Goal: Task Accomplishment & Management: Manage account settings

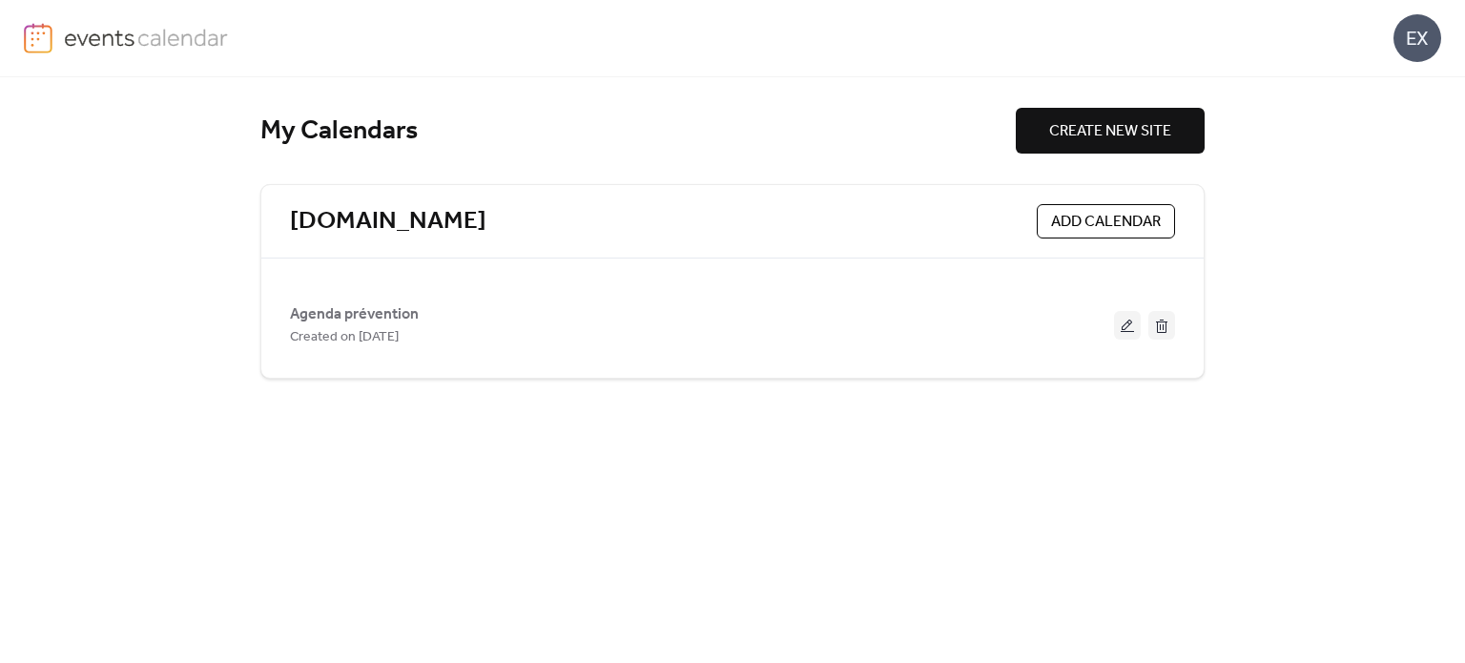
click at [400, 320] on span "Agenda prévention" at bounding box center [354, 314] width 129 height 23
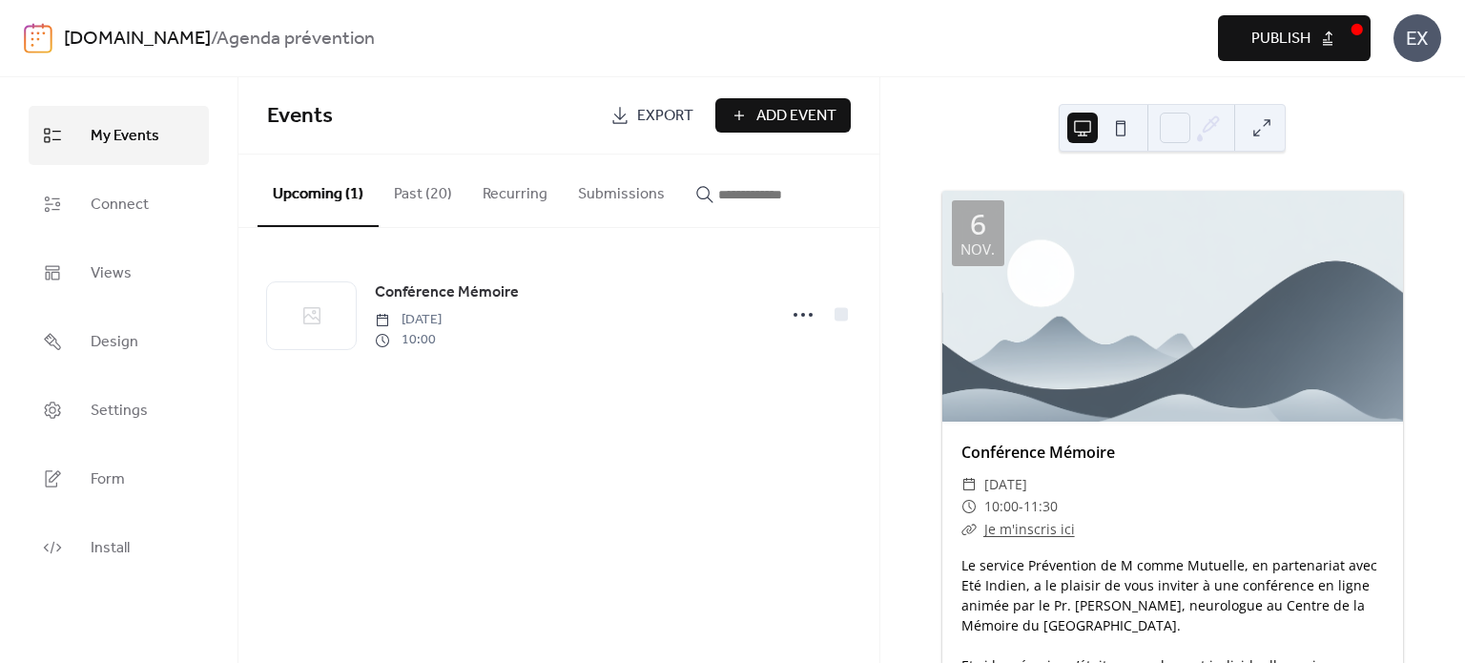
click at [420, 185] on button "Past (20)" at bounding box center [423, 190] width 89 height 71
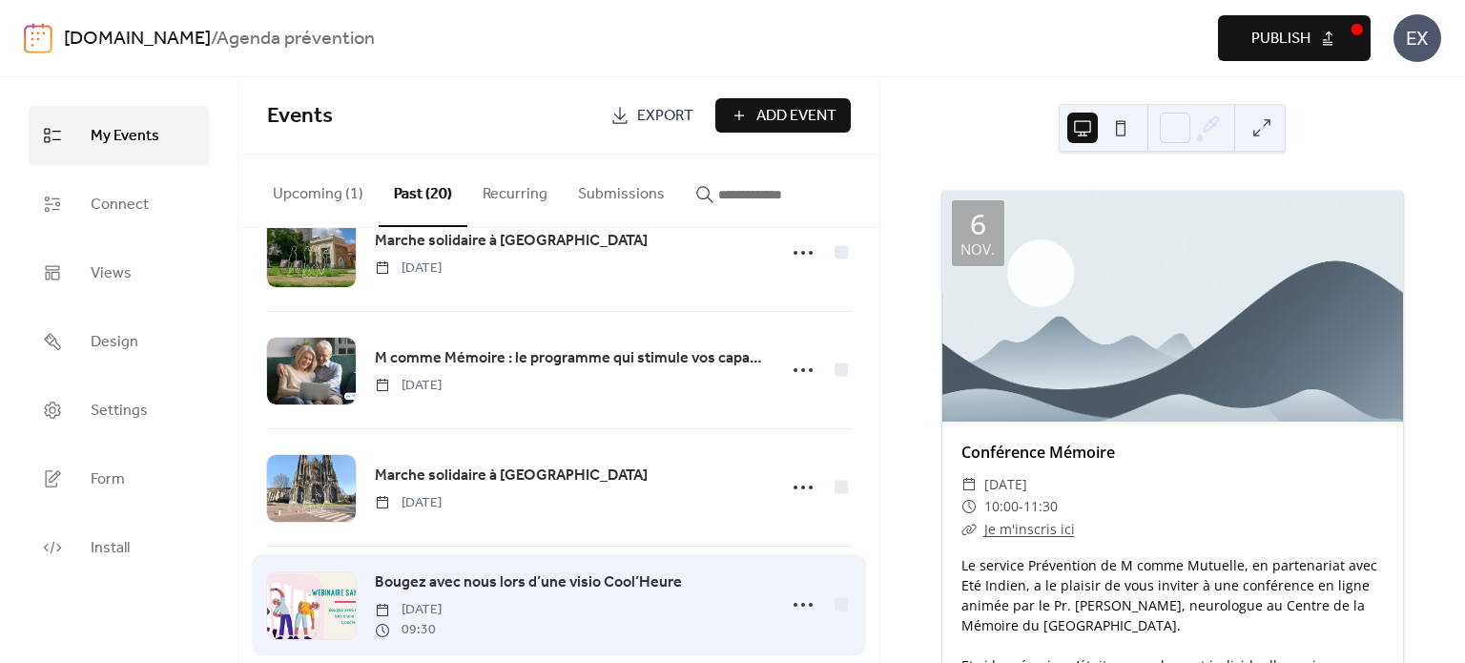
scroll to position [191, 0]
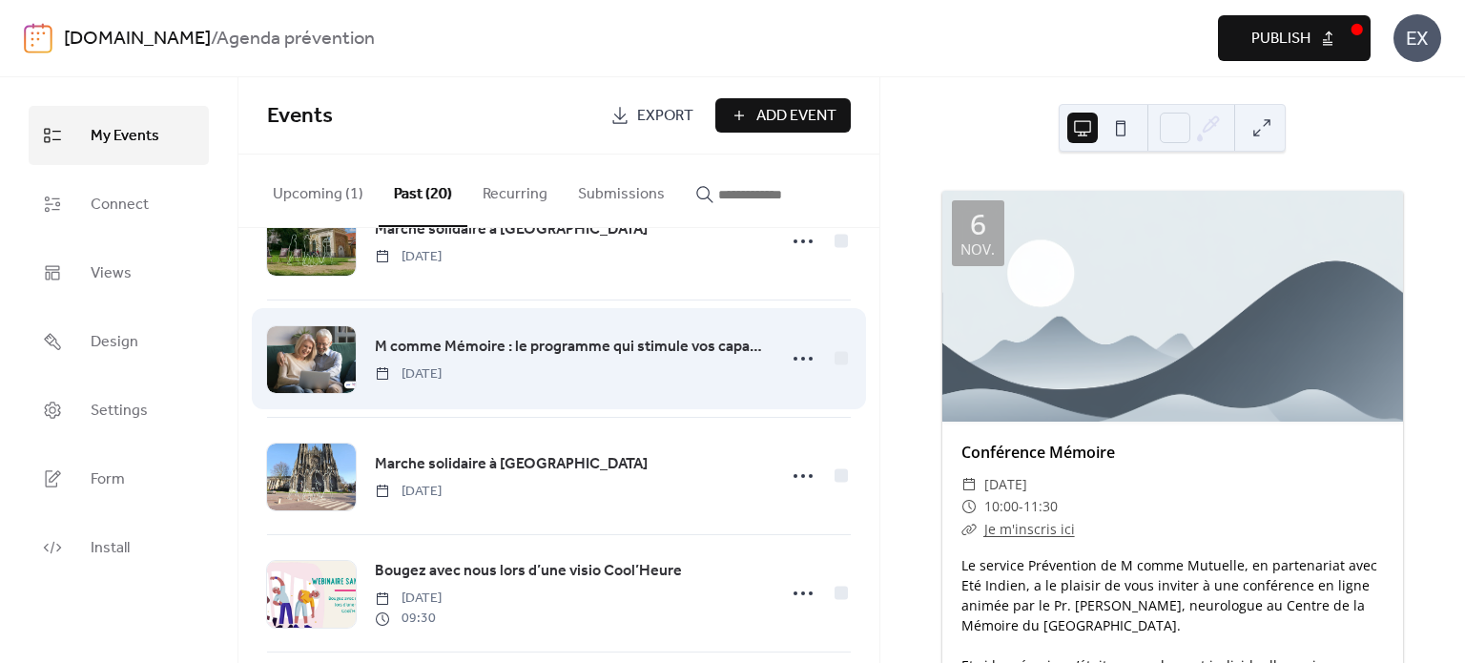
click at [321, 344] on div at bounding box center [311, 359] width 89 height 67
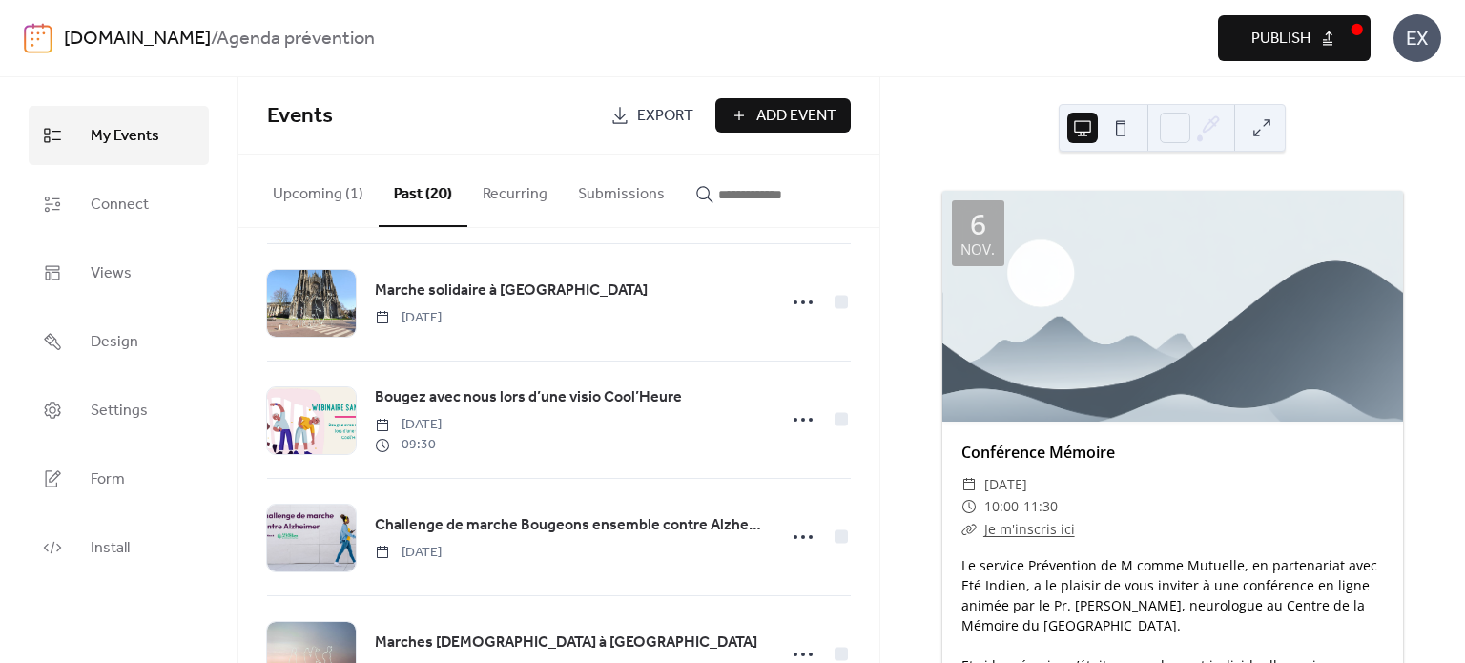
scroll to position [152, 0]
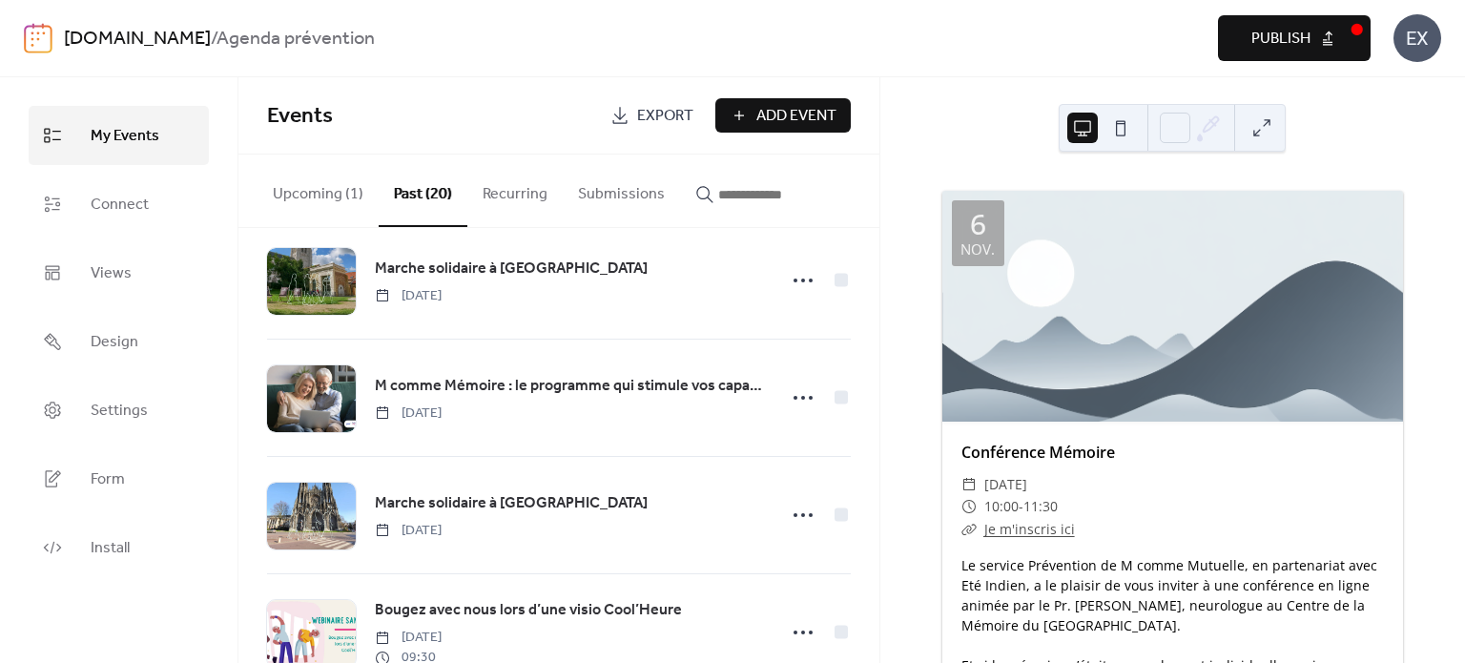
click at [294, 191] on button "Upcoming (1)" at bounding box center [318, 190] width 121 height 71
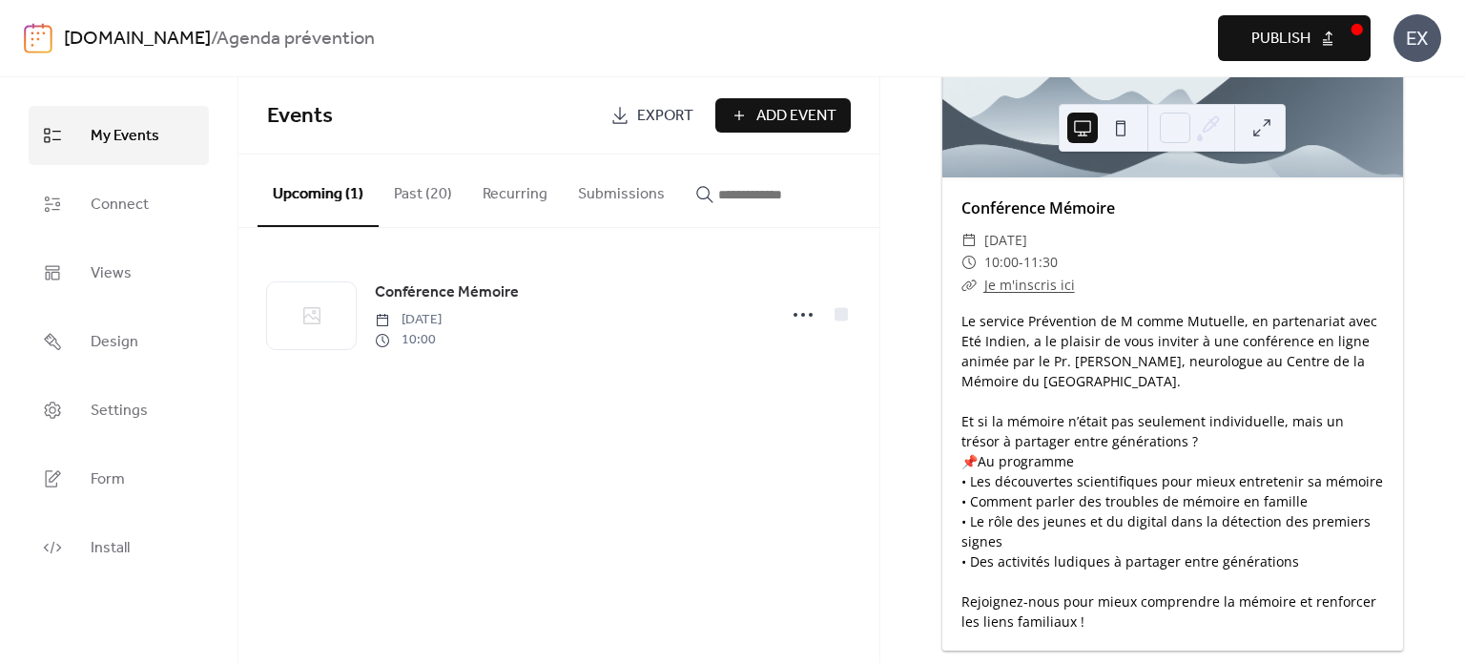
scroll to position [271, 0]
